Goal: Task Accomplishment & Management: Use online tool/utility

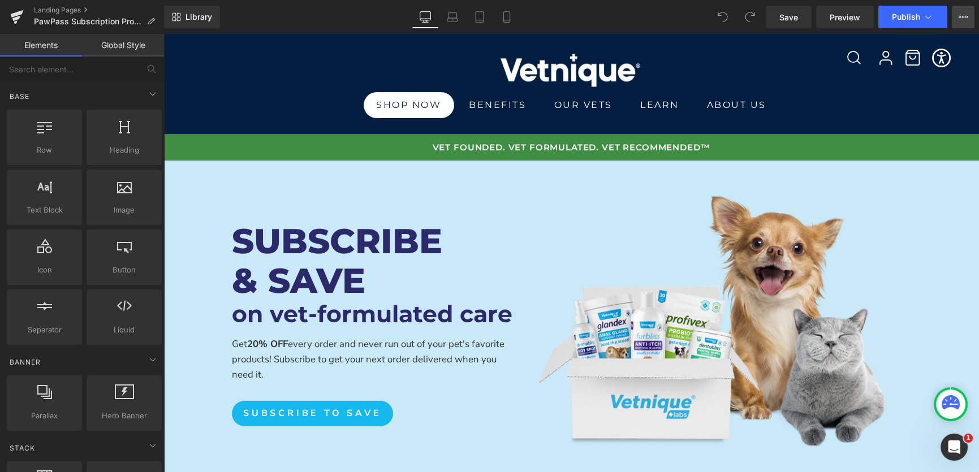
click at [967, 18] on icon at bounding box center [967, 17] width 3 height 2
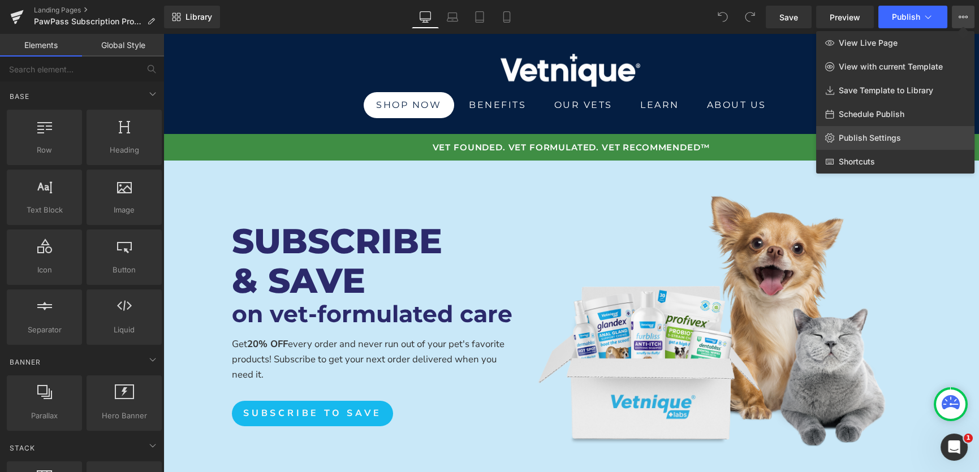
click at [869, 135] on span "Publish Settings" at bounding box center [870, 138] width 62 height 10
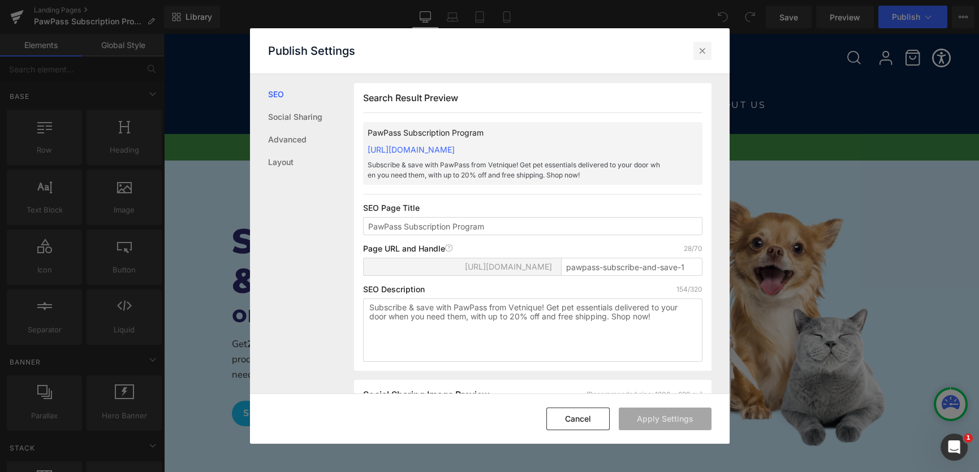
click at [703, 49] on icon at bounding box center [702, 50] width 11 height 11
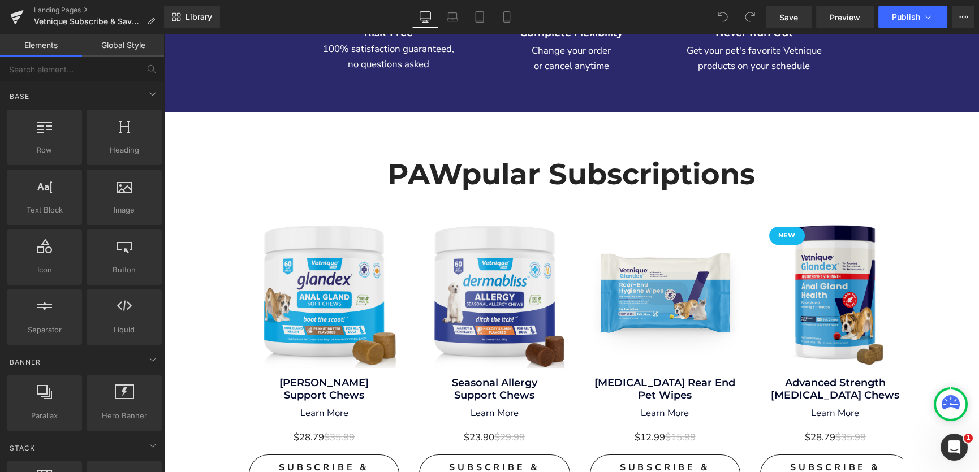
scroll to position [658, 0]
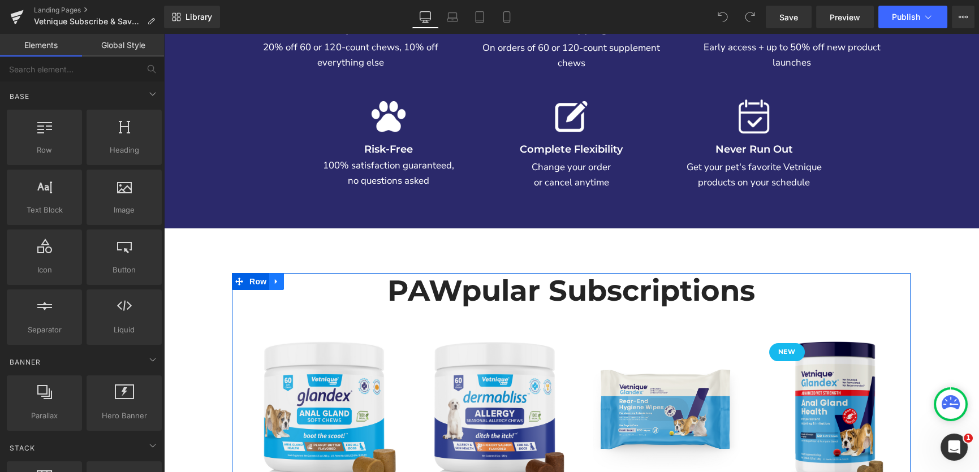
click at [277, 283] on link at bounding box center [276, 281] width 15 height 17
click at [302, 283] on icon at bounding box center [306, 282] width 8 height 8
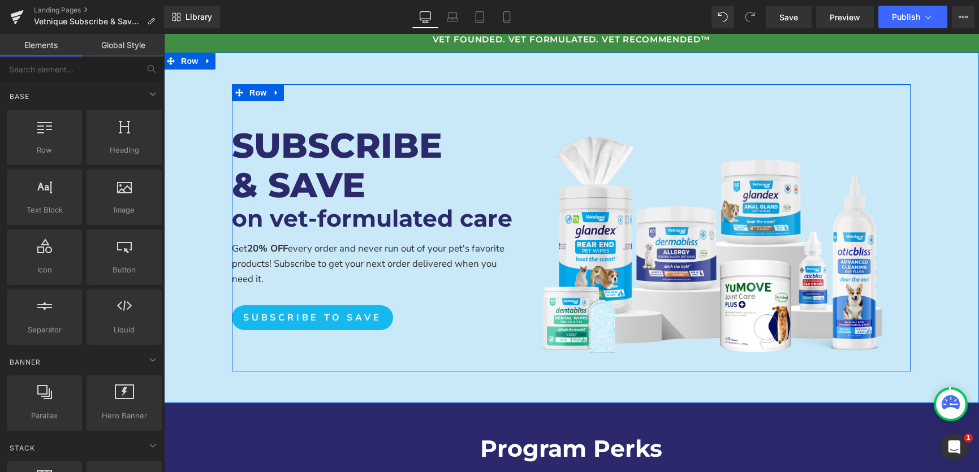
scroll to position [0, 0]
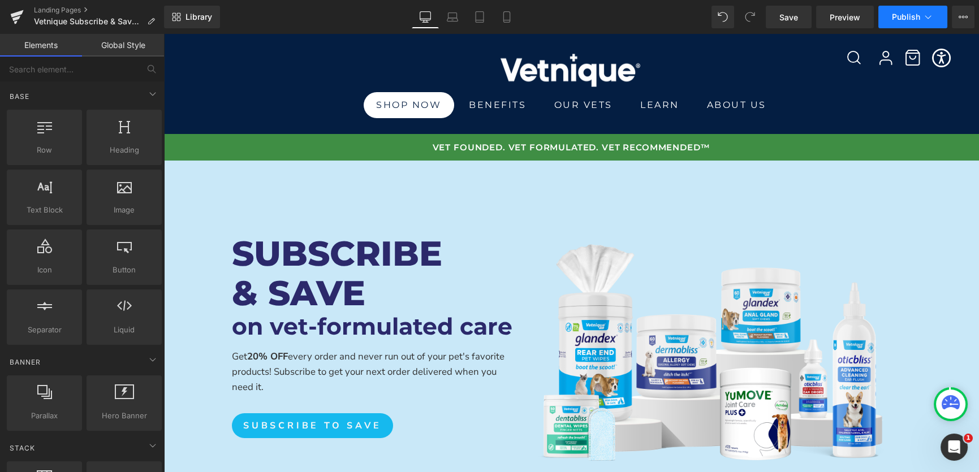
click at [888, 16] on button "Publish" at bounding box center [912, 17] width 69 height 23
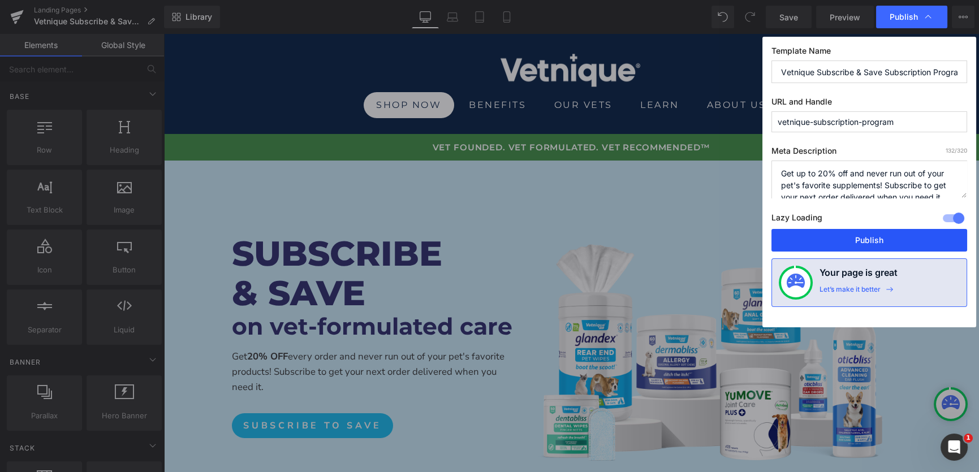
click at [851, 232] on button "Publish" at bounding box center [870, 240] width 196 height 23
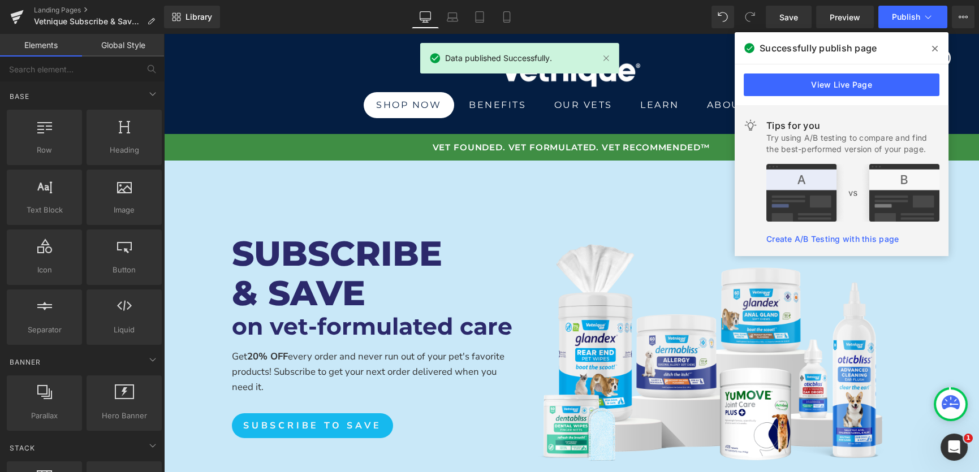
click at [937, 47] on icon at bounding box center [935, 48] width 6 height 9
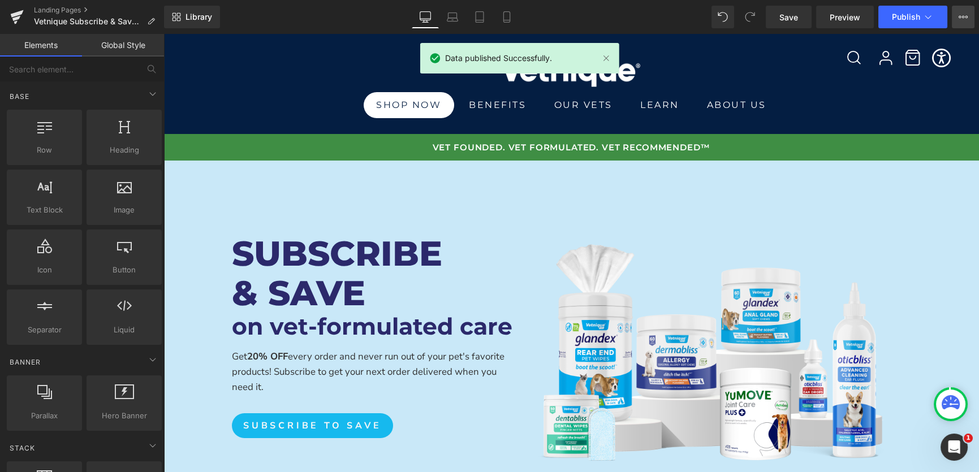
click at [954, 22] on button "View Live Page View with current Template Save Template to Library Schedule Pub…" at bounding box center [963, 17] width 23 height 23
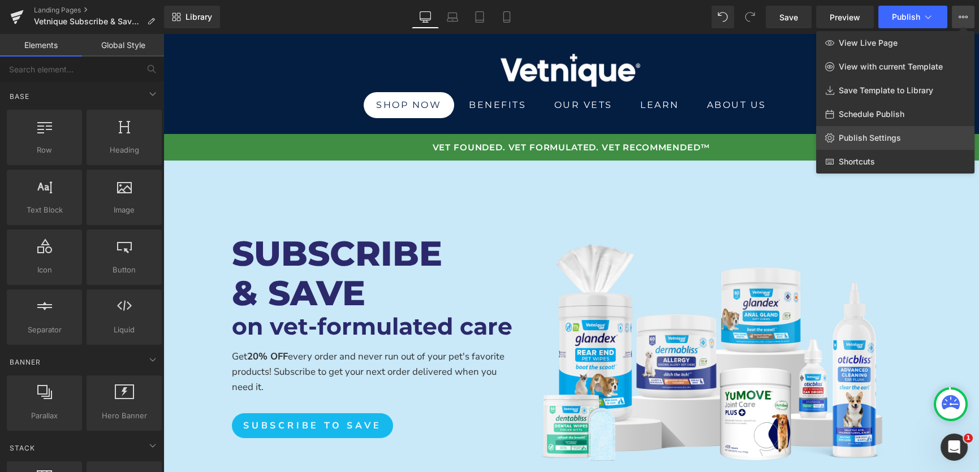
click at [878, 130] on link "Publish Settings" at bounding box center [895, 138] width 158 height 24
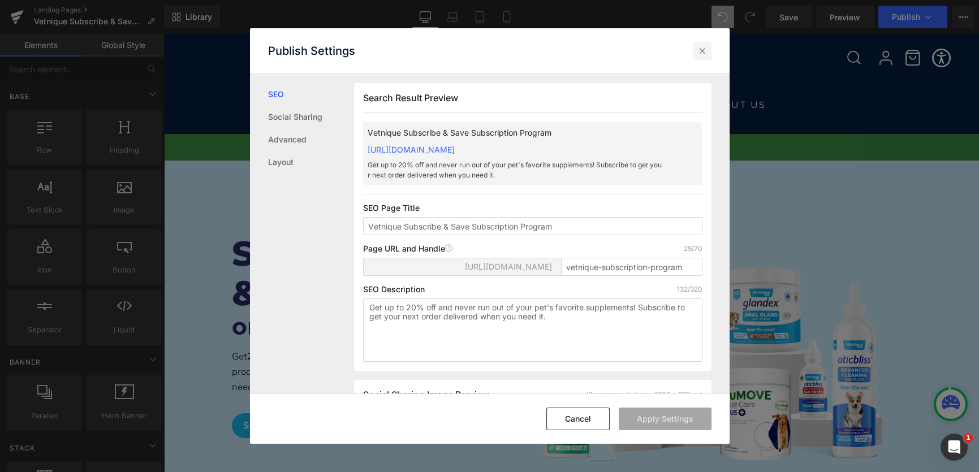
click at [708, 51] on div at bounding box center [702, 51] width 18 height 18
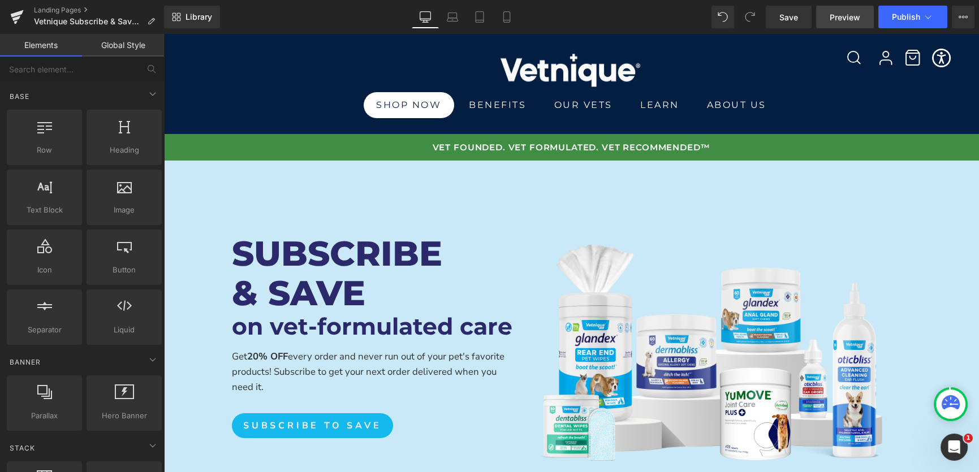
click at [844, 18] on span "Preview" at bounding box center [845, 17] width 31 height 12
